Goal: Task Accomplishment & Management: Complete application form

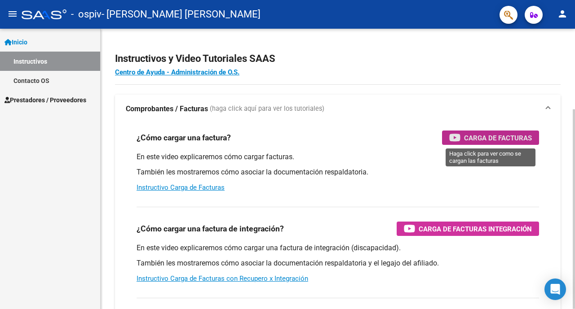
click at [473, 141] on span "Carga de Facturas" at bounding box center [498, 137] width 68 height 11
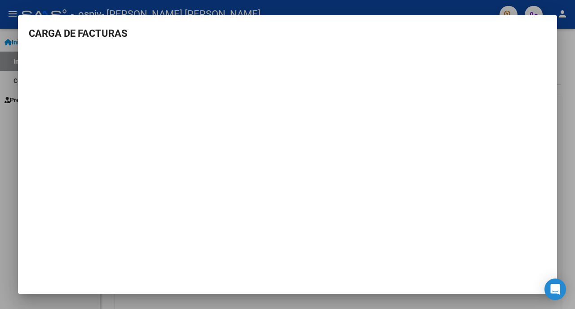
click at [574, 162] on div at bounding box center [287, 154] width 575 height 309
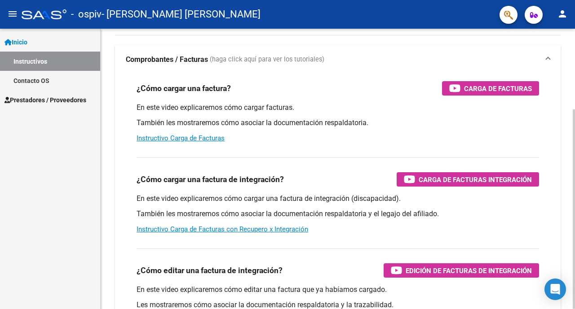
scroll to position [75, 0]
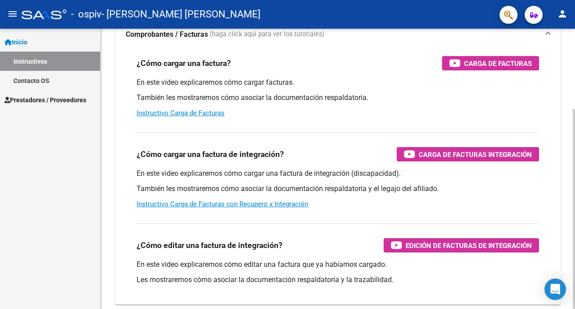
click at [574, 181] on div at bounding box center [574, 210] width 2 height 200
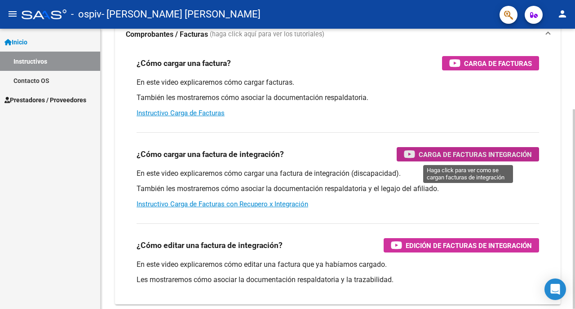
click at [437, 158] on span "Carga de Facturas Integración" at bounding box center [475, 154] width 113 height 11
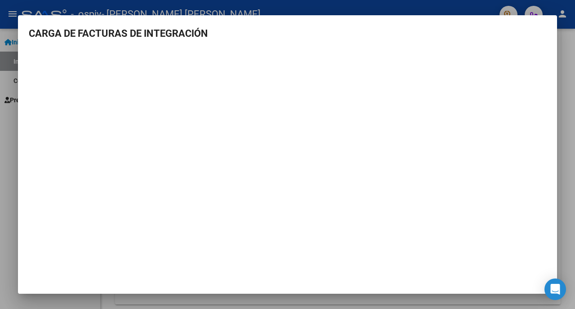
click at [570, 137] on div at bounding box center [287, 154] width 575 height 309
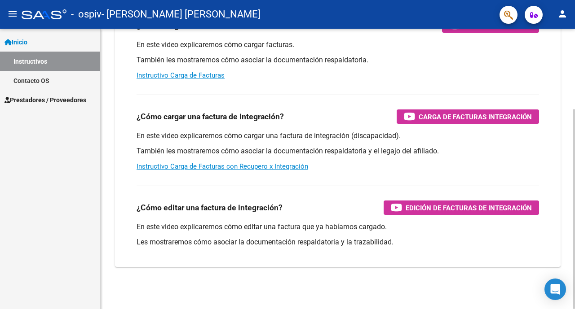
scroll to position [113, 0]
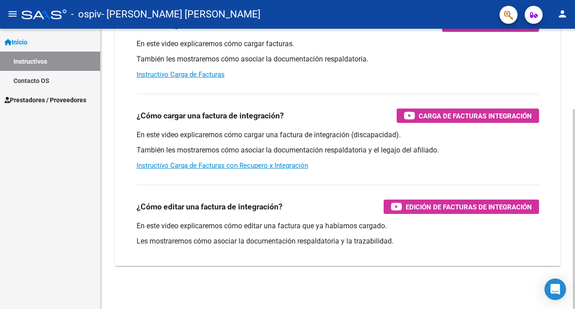
click at [574, 187] on div at bounding box center [574, 210] width 2 height 200
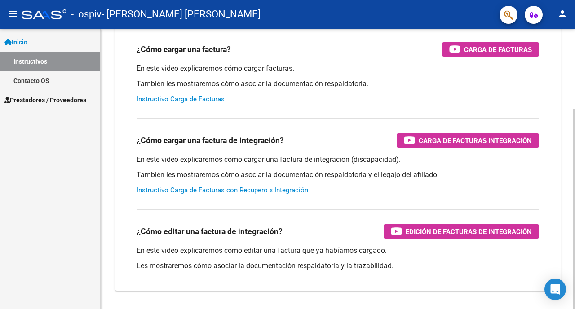
scroll to position [88, 0]
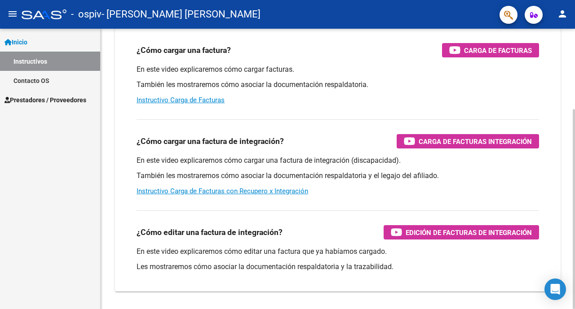
click at [574, 169] on div at bounding box center [574, 210] width 2 height 200
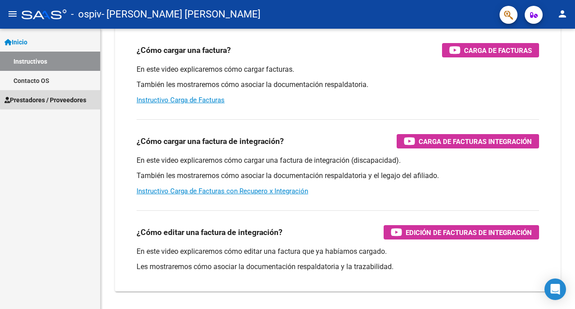
click at [63, 98] on span "Prestadores / Proveedores" at bounding box center [45, 100] width 82 height 10
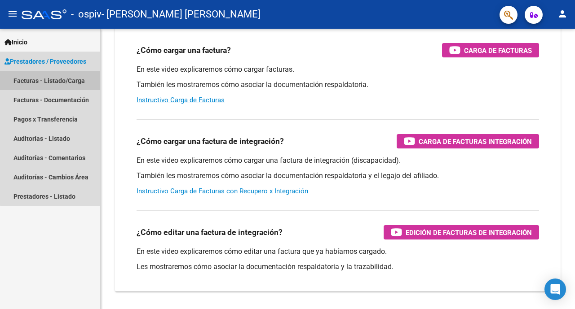
click at [63, 88] on link "Facturas - Listado/Carga" at bounding box center [50, 80] width 100 height 19
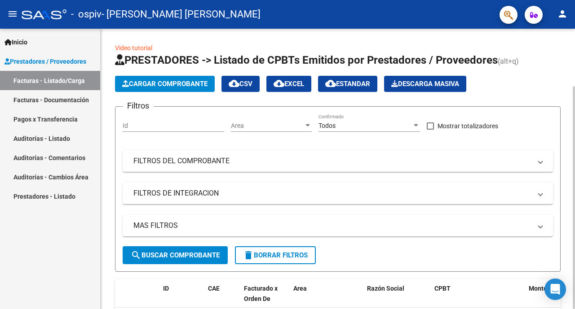
click at [574, 159] on div at bounding box center [574, 198] width 2 height 223
click at [158, 87] on span "Cargar Comprobante" at bounding box center [164, 84] width 85 height 8
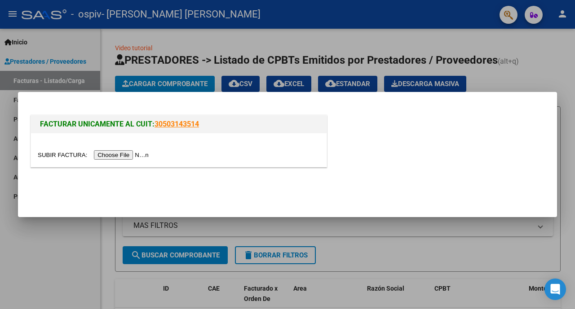
click at [121, 155] on input "file" at bounding box center [95, 154] width 114 height 9
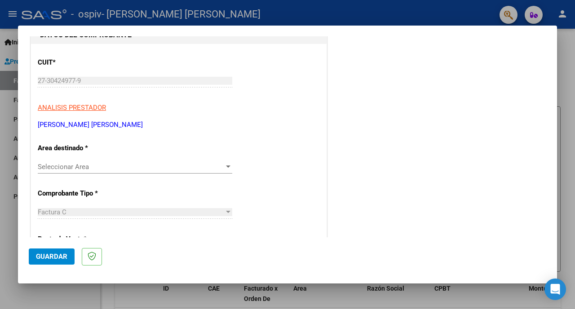
scroll to position [115, 0]
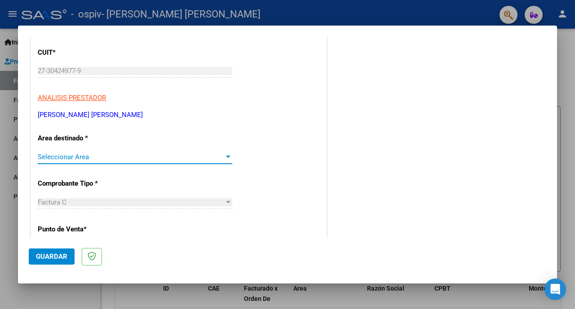
click at [226, 154] on div at bounding box center [228, 157] width 8 height 7
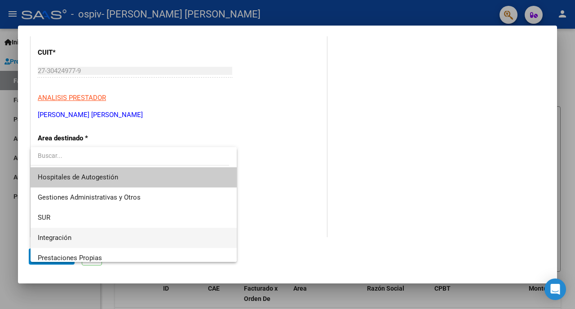
click at [77, 236] on span "Integración" at bounding box center [134, 238] width 192 height 20
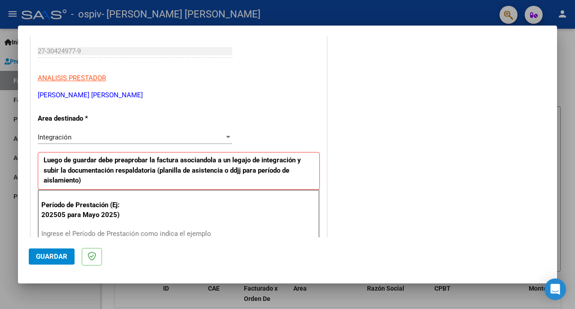
scroll to position [174, 0]
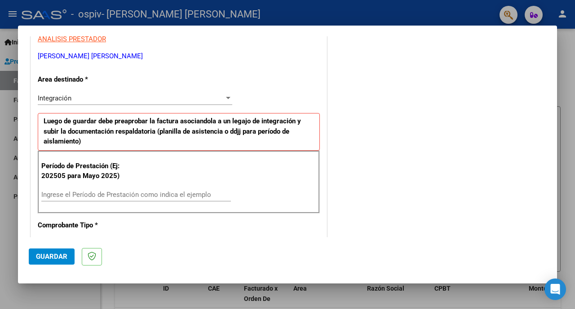
click at [128, 194] on input "Ingrese el Período de Prestación como indica el ejemplo" at bounding box center [136, 195] width 190 height 8
type input "202508"
click at [217, 98] on div "Integración" at bounding box center [131, 98] width 186 height 8
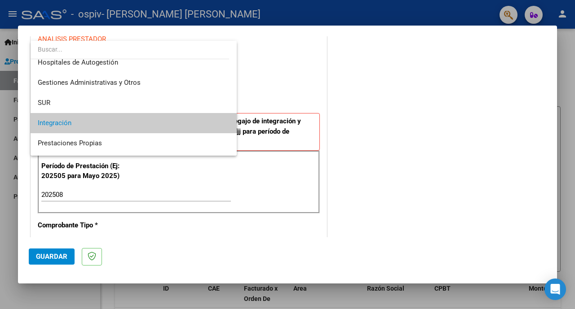
scroll to position [22, 0]
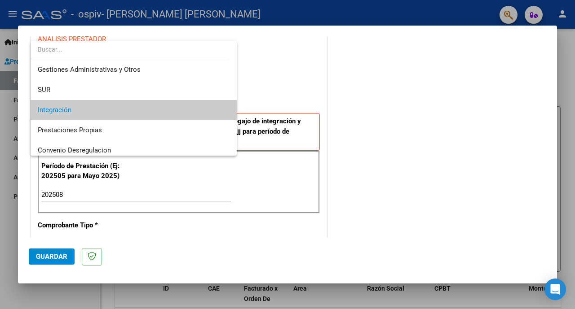
click at [156, 113] on span "Integración" at bounding box center [134, 110] width 192 height 20
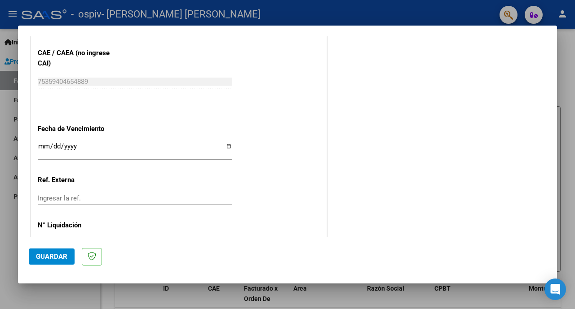
scroll to position [583, 0]
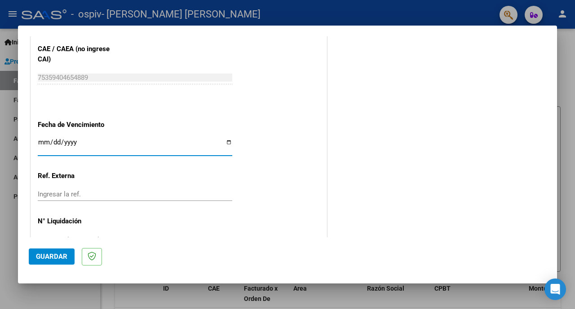
click at [225, 139] on input "Ingresar la fecha" at bounding box center [135, 146] width 194 height 14
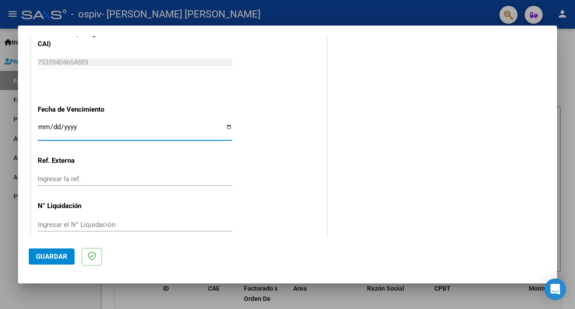
click at [225, 124] on input "Ingresar la fecha" at bounding box center [135, 131] width 194 height 14
type input "[DATE]"
click at [64, 254] on span "Guardar" at bounding box center [51, 257] width 31 height 8
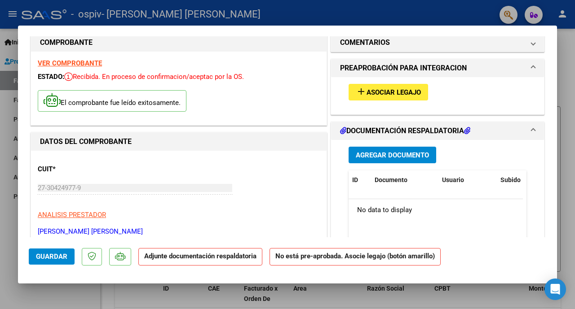
scroll to position [0, 0]
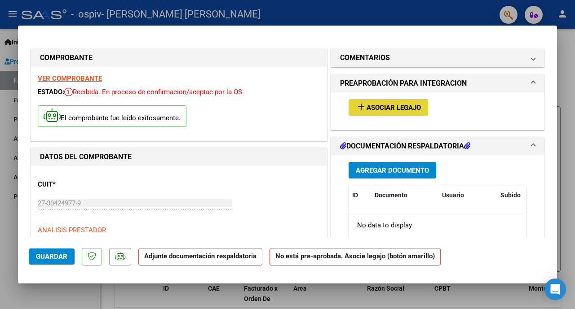
click at [395, 110] on span "Asociar Legajo" at bounding box center [393, 108] width 54 height 8
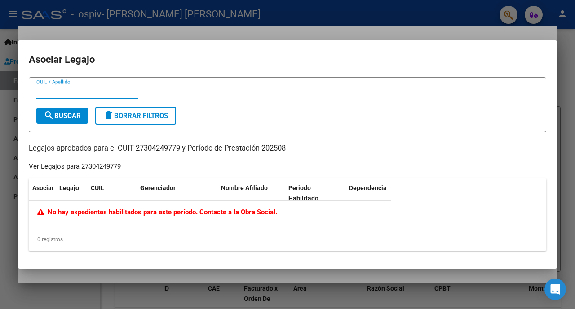
click at [129, 216] on span "No hay expedientes habilitados para este período. Contacte a la Obra Social." at bounding box center [157, 212] width 240 height 8
click at [69, 93] on input "CUIL / Apellido" at bounding box center [87, 92] width 102 height 8
click at [92, 212] on span "No hay expedientes habilitados para este período. Contacte a la Obra Social." at bounding box center [157, 212] width 240 height 8
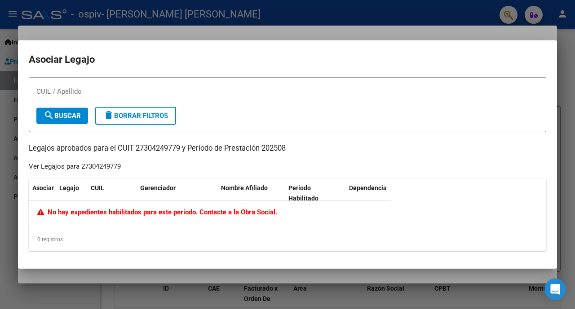
click at [92, 212] on span "No hay expedientes habilitados para este período. Contacte a la Obra Social." at bounding box center [157, 212] width 240 height 8
click at [291, 148] on p "Legajos aprobados para el CUIT 27304249779 y Período de Prestación 202508" at bounding box center [287, 148] width 517 height 11
click at [74, 93] on input "CUIL / Apellido" at bounding box center [87, 92] width 102 height 8
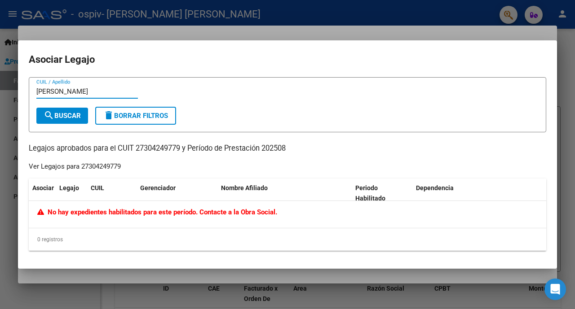
type input "[PERSON_NAME]"
click at [160, 116] on span "delete Borrar Filtros" at bounding box center [135, 116] width 65 height 8
click at [569, 136] on div at bounding box center [287, 154] width 575 height 309
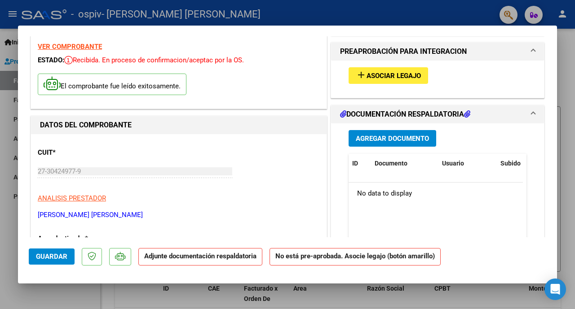
scroll to position [64, 0]
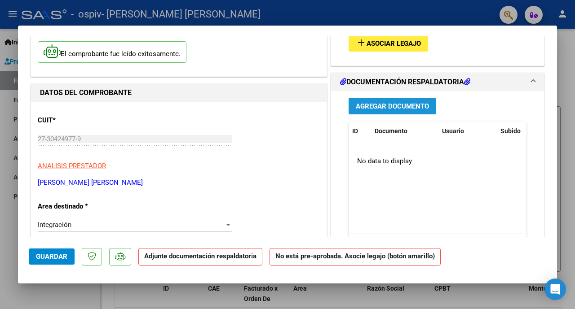
click at [413, 102] on span "Agregar Documento" at bounding box center [392, 106] width 73 height 8
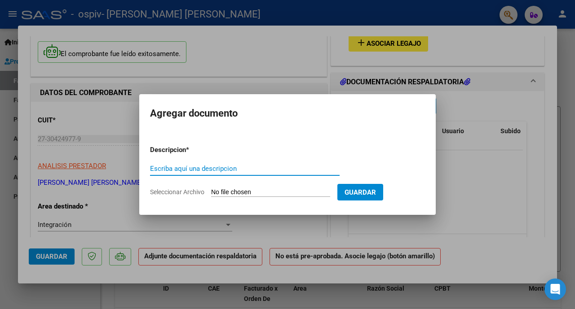
click at [438, 212] on div at bounding box center [287, 154] width 575 height 309
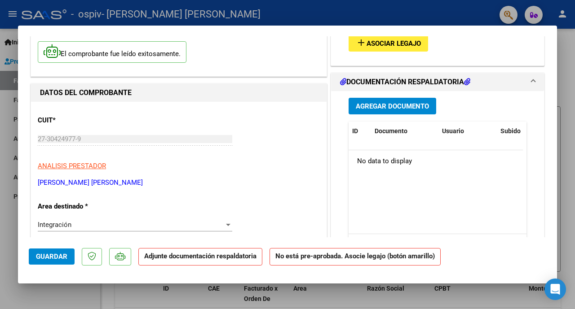
click at [349, 258] on strong "No está pre-aprobada. Asocie legajo (botón amarillo)" at bounding box center [354, 257] width 171 height 18
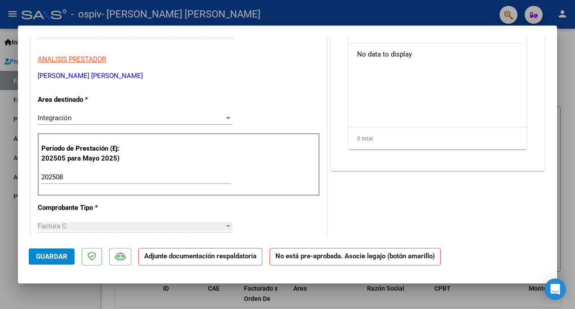
scroll to position [132, 0]
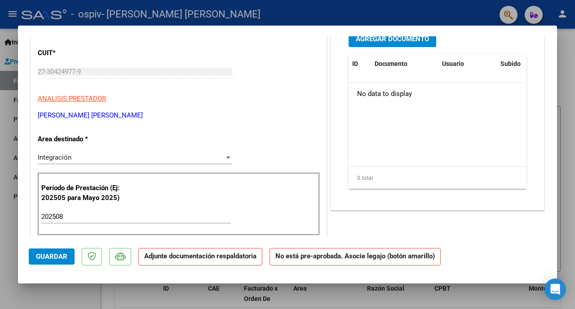
click at [304, 260] on strong "No está pre-aprobada. Asocie legajo (botón amarillo)" at bounding box center [354, 257] width 171 height 18
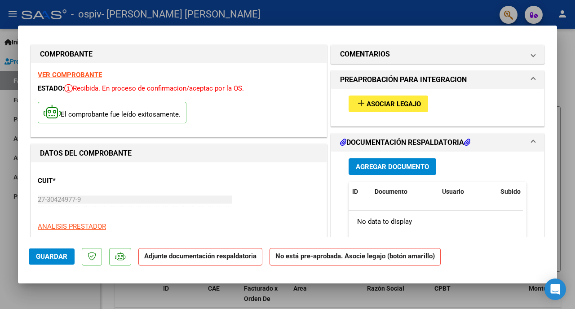
scroll to position [0, 0]
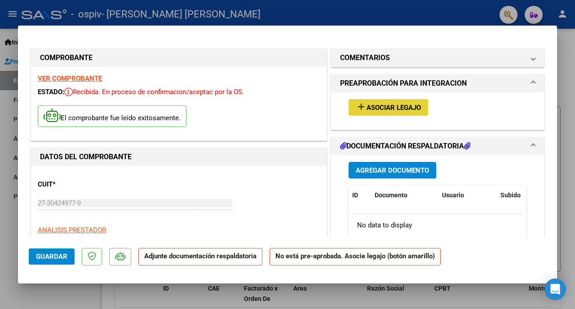
click at [389, 109] on span "Asociar Legajo" at bounding box center [393, 108] width 54 height 8
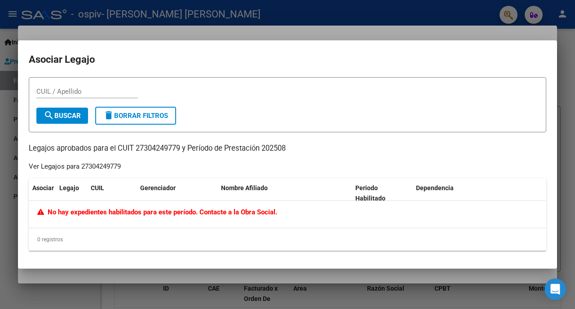
click at [179, 220] on div "No hay expedientes habilitados para este período. Contacte a la Obra Social." at bounding box center [287, 214] width 517 height 27
click at [119, 97] on div "CUIL / Apellido" at bounding box center [87, 91] width 102 height 13
type input "[PERSON_NAME]"
click at [139, 124] on button "delete Borrar Filtros" at bounding box center [135, 116] width 81 height 18
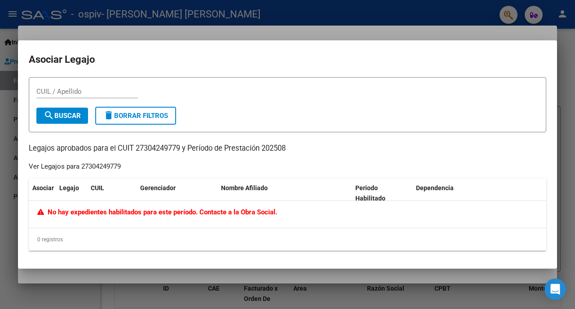
click at [339, 270] on div at bounding box center [287, 154] width 575 height 309
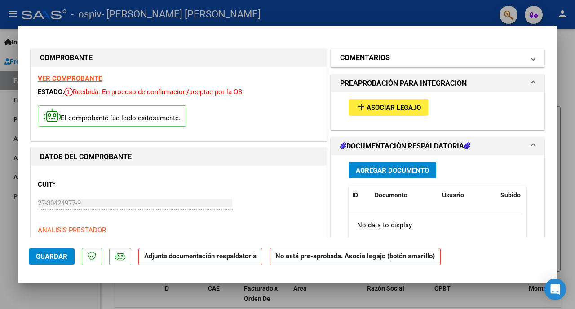
click at [531, 60] on span at bounding box center [533, 58] width 4 height 11
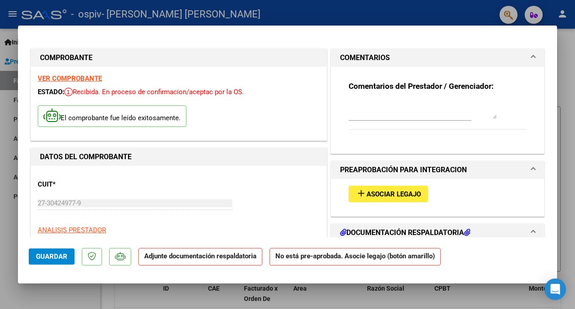
click at [569, 150] on div at bounding box center [287, 154] width 575 height 309
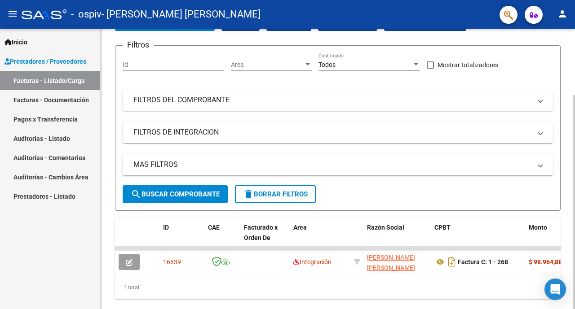
scroll to position [87, 0]
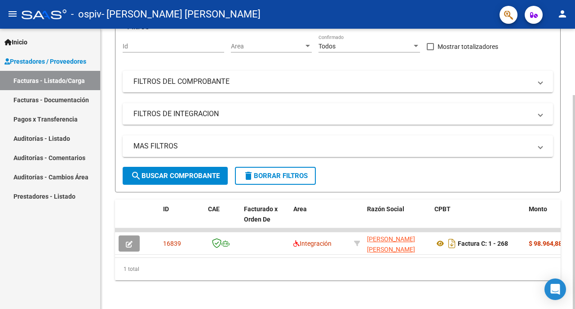
click at [574, 227] on div at bounding box center [574, 202] width 2 height 214
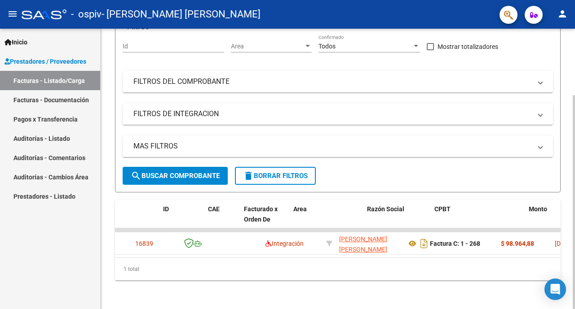
scroll to position [0, 0]
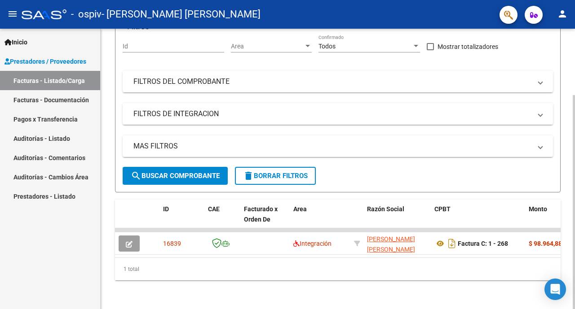
click at [182, 270] on div "1 total" at bounding box center [338, 269] width 446 height 22
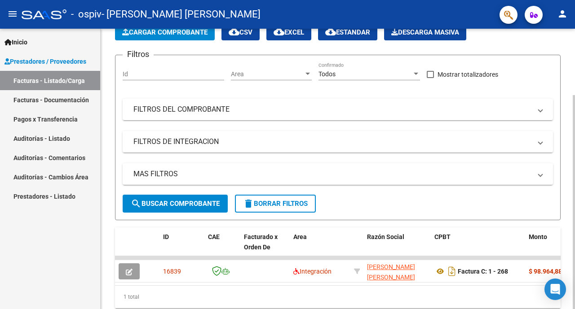
scroll to position [61, 0]
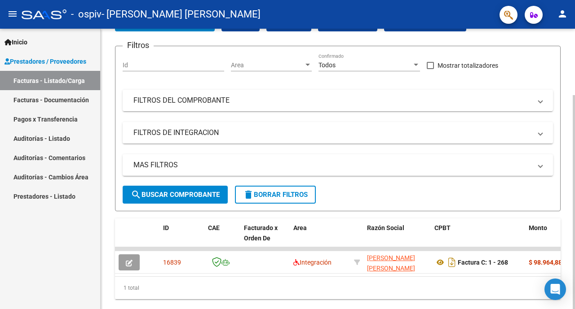
click at [574, 170] on div at bounding box center [574, 202] width 2 height 214
click at [538, 103] on span at bounding box center [540, 101] width 4 height 10
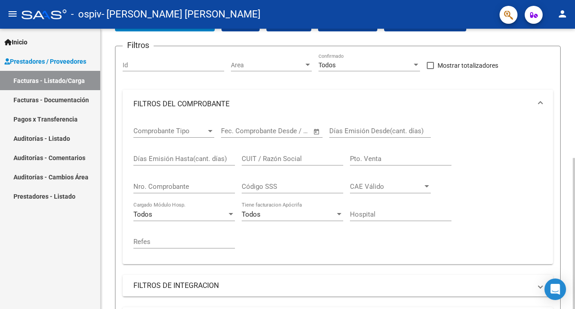
click at [538, 103] on span at bounding box center [540, 104] width 4 height 10
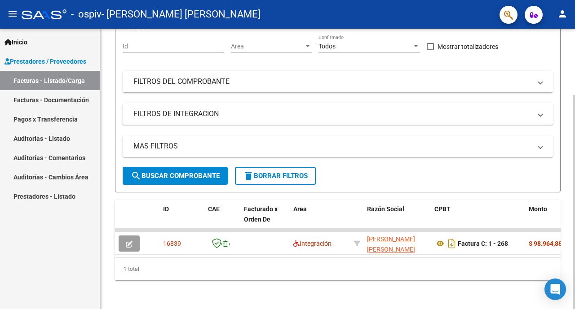
scroll to position [0, 0]
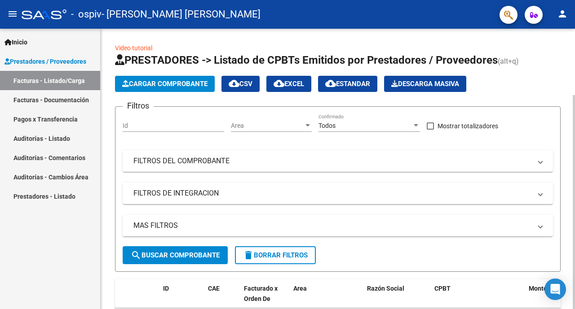
click at [565, 101] on div "Video tutorial PRESTADORES -> Listado de CPBTs Emitidos por Prestadores / Prove…" at bounding box center [339, 209] width 477 height 360
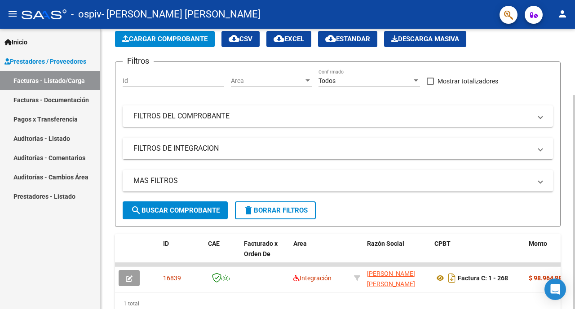
click at [574, 218] on div at bounding box center [574, 202] width 2 height 214
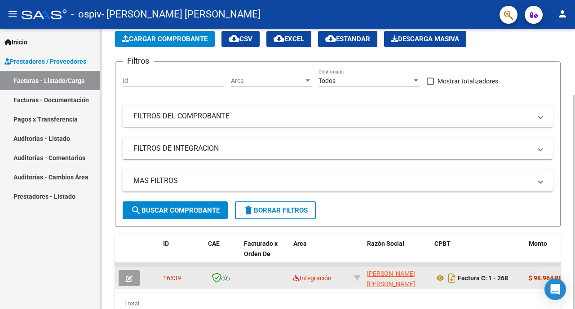
scroll to position [49, 0]
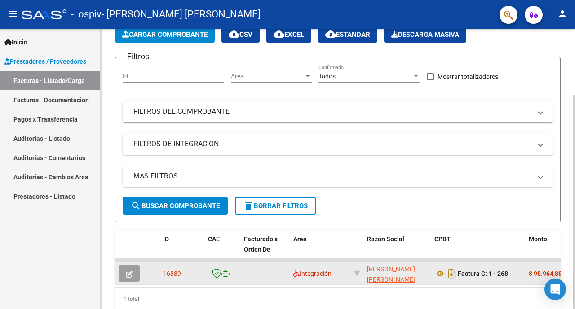
click at [303, 269] on div "Integración" at bounding box center [319, 274] width 53 height 10
click at [131, 273] on icon "button" at bounding box center [129, 274] width 7 height 7
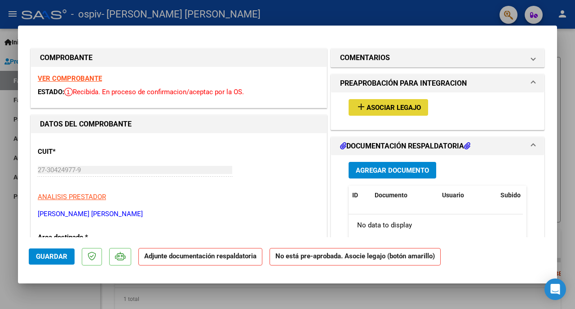
click at [363, 112] on button "add Asociar Legajo" at bounding box center [388, 107] width 79 height 17
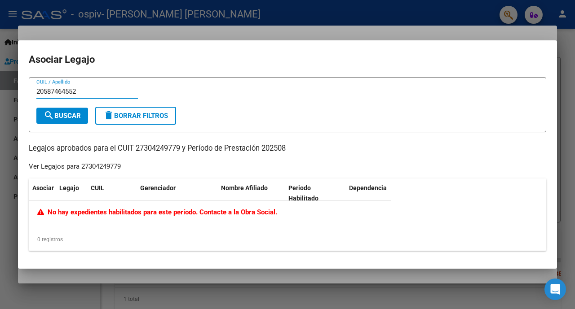
type input "20587464552"
click at [75, 112] on span "search Buscar" at bounding box center [62, 116] width 37 height 8
click at [404, 282] on div at bounding box center [287, 154] width 575 height 309
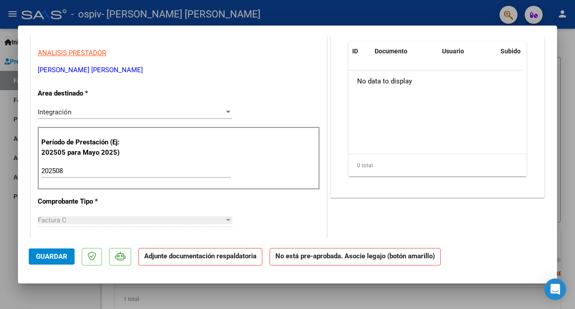
scroll to position [148, 0]
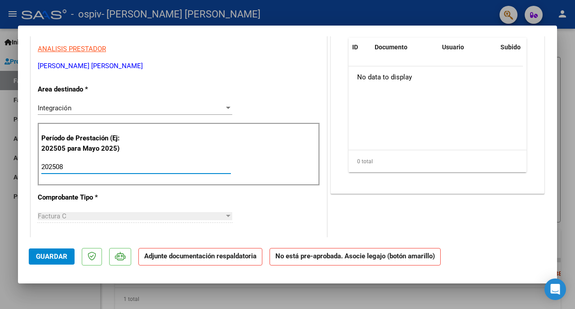
click at [71, 168] on input "202508" at bounding box center [136, 167] width 190 height 8
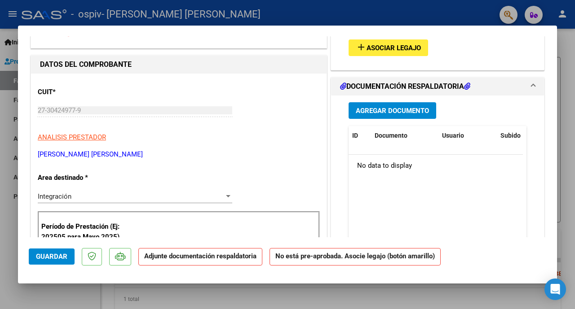
scroll to position [38, 0]
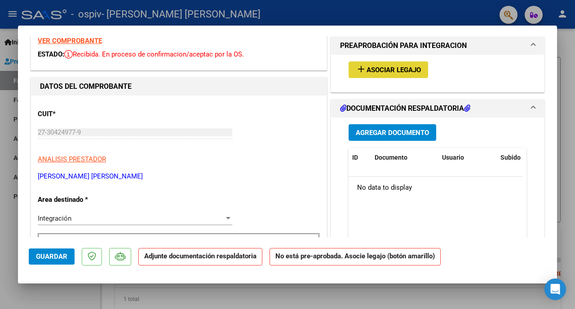
click at [393, 70] on span "Asociar Legajo" at bounding box center [393, 70] width 54 height 8
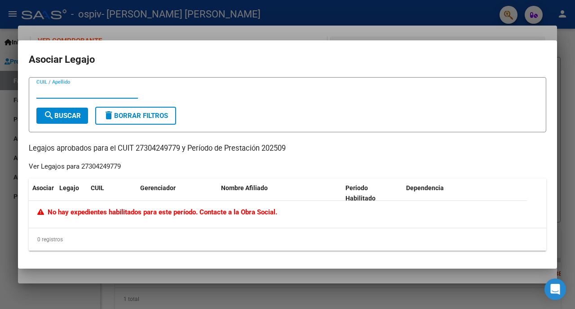
click at [314, 267] on mat-dialog-container "Asociar Legajo CUIL / Apellido search Buscar delete Borrar Filtros Legajos apro…" at bounding box center [287, 154] width 539 height 229
click at [218, 33] on div at bounding box center [287, 154] width 575 height 309
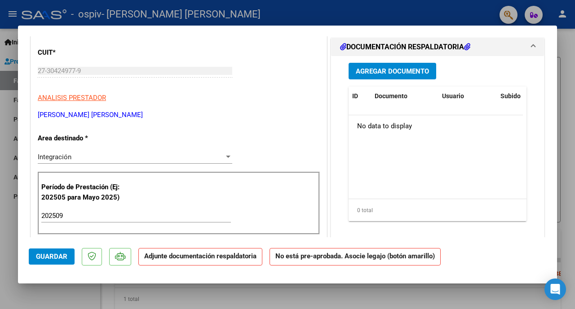
scroll to position [105, 0]
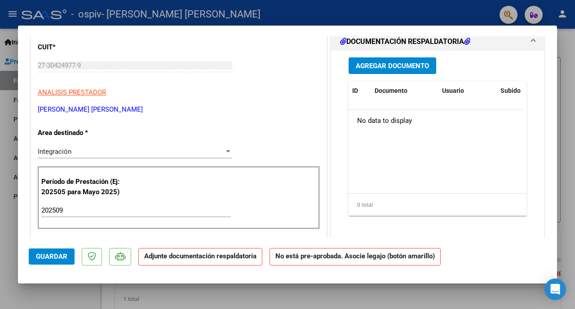
click at [92, 215] on input "202509" at bounding box center [136, 211] width 190 height 8
type input "202508"
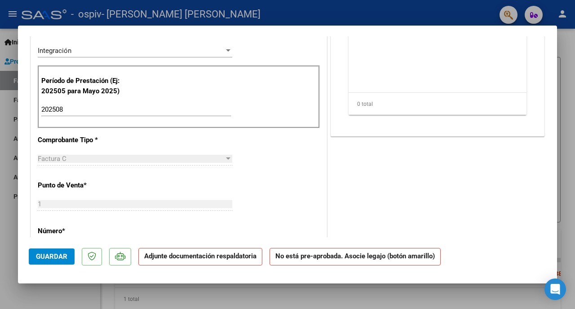
scroll to position [222, 0]
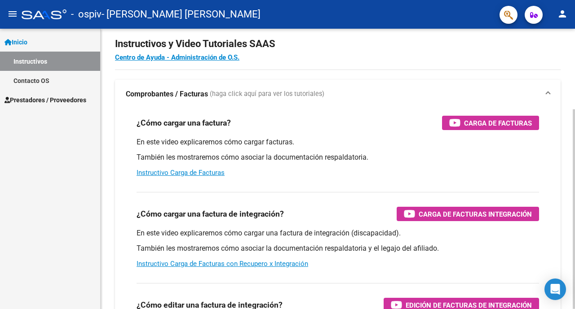
scroll to position [16, 0]
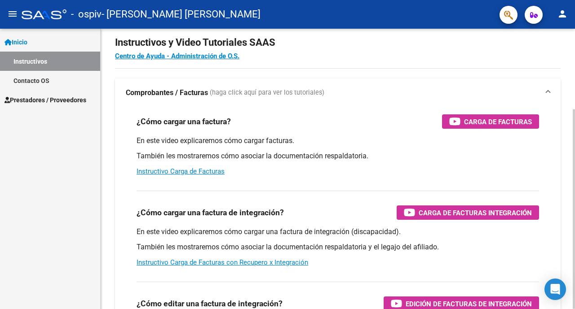
click at [573, 114] on div at bounding box center [574, 210] width 2 height 200
